Goal: Task Accomplishment & Management: Use online tool/utility

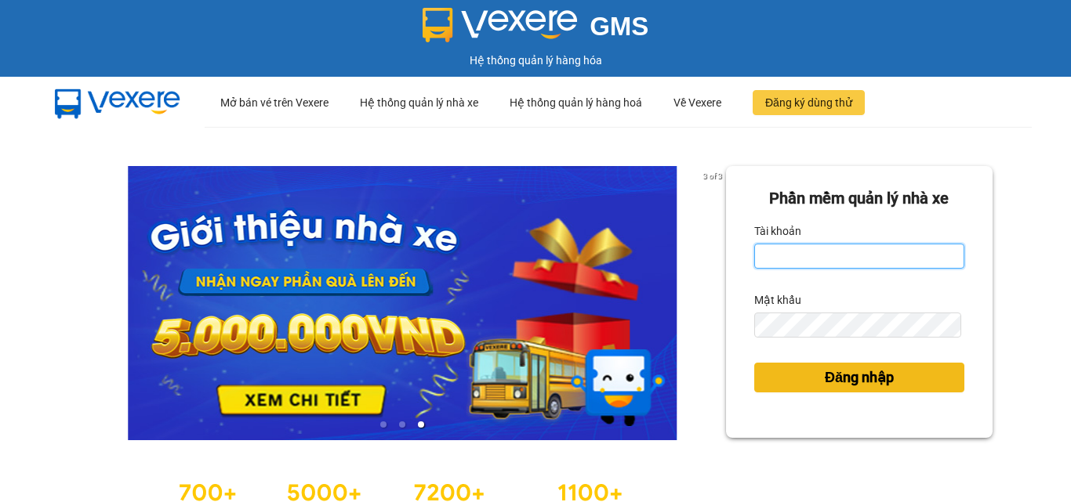
type input "dung.phucanex"
click at [871, 379] on span "Đăng nhập" at bounding box center [858, 378] width 69 height 22
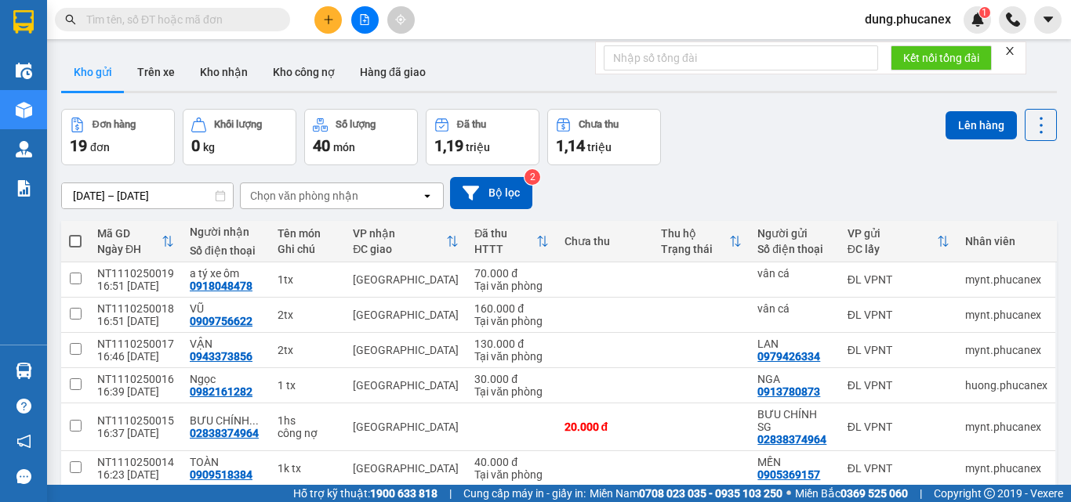
click at [820, 156] on div "Đơn hàng 19 đơn Khối lượng 0 kg Số lượng 40 món Đã thu 1,19 triệu Chưa thu 1,14…" at bounding box center [558, 137] width 995 height 56
